Goal: Book appointment/travel/reservation

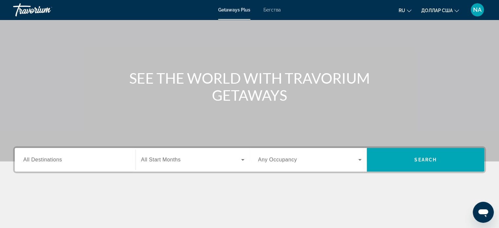
scroll to position [35, 0]
click at [120, 158] on input "Destination All Destinations" at bounding box center [75, 160] width 104 height 8
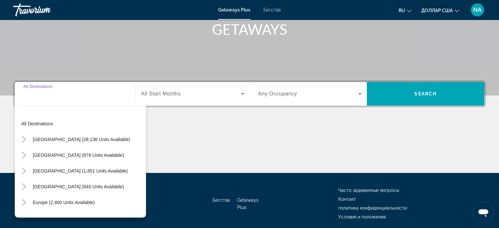
scroll to position [126, 0]
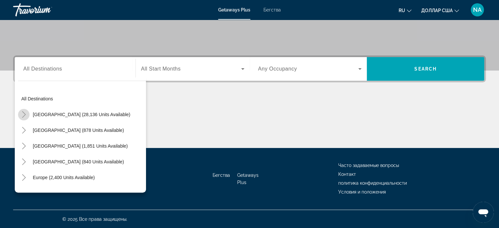
click at [25, 114] on icon "Toggle United States (28,136 units available)" at bounding box center [24, 114] width 7 height 7
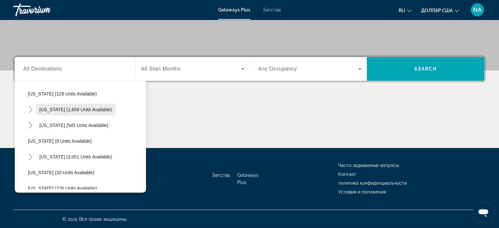
scroll to position [54, 0]
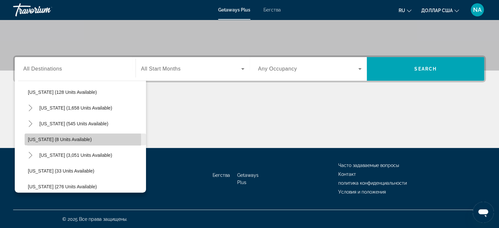
click at [42, 139] on span "Delaware (8 units available)" at bounding box center [60, 139] width 64 height 5
type input "**********"
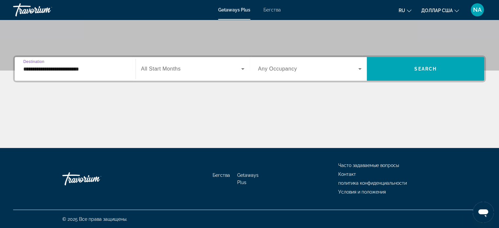
click at [241, 70] on icon "Виджет поиска" at bounding box center [243, 69] width 8 height 8
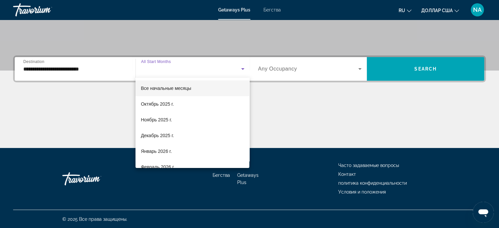
click at [231, 82] on mat-option "Все начальные месяцы" at bounding box center [192, 88] width 114 height 16
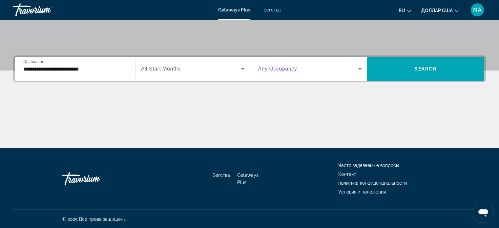
click at [361, 69] on icon "Виджет поиска" at bounding box center [360, 69] width 8 height 8
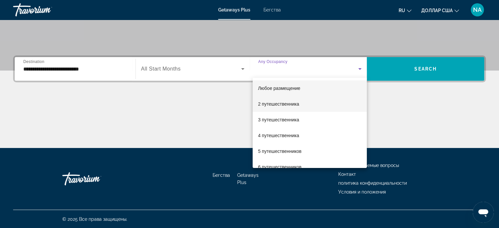
click at [316, 105] on mat-option "2 путешественника" at bounding box center [310, 104] width 114 height 16
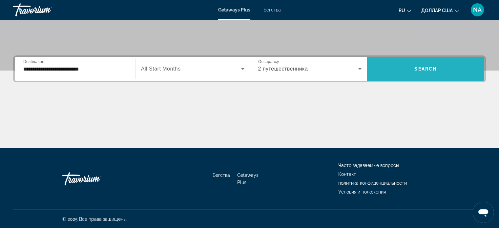
click at [411, 61] on span "Виджет поиска" at bounding box center [425, 69] width 117 height 16
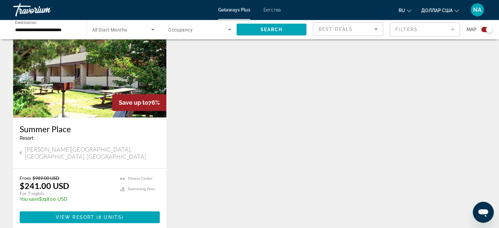
scroll to position [253, 0]
click at [120, 215] on span "8 units" at bounding box center [109, 217] width 23 height 5
